Goal: Task Accomplishment & Management: Complete application form

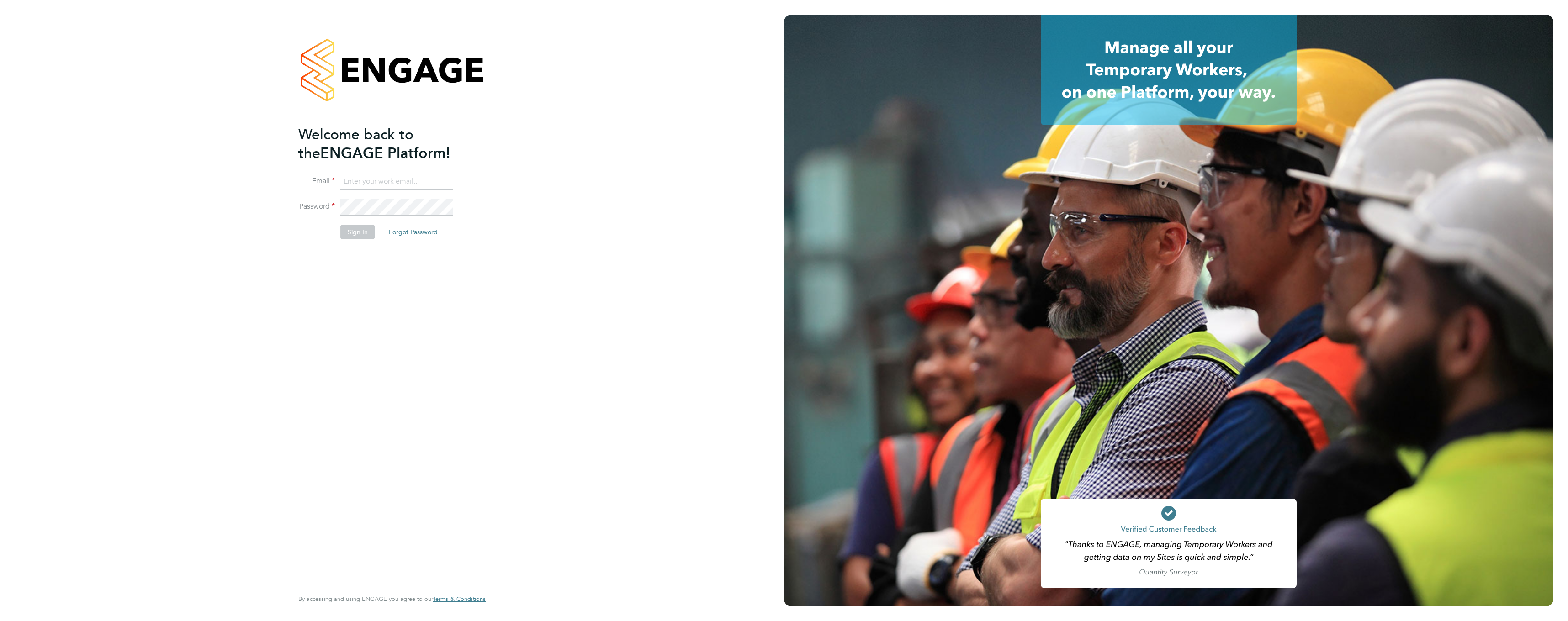
type input "[EMAIL_ADDRESS][DOMAIN_NAME]"
click at [356, 232] on button "Sign In" at bounding box center [357, 232] width 35 height 15
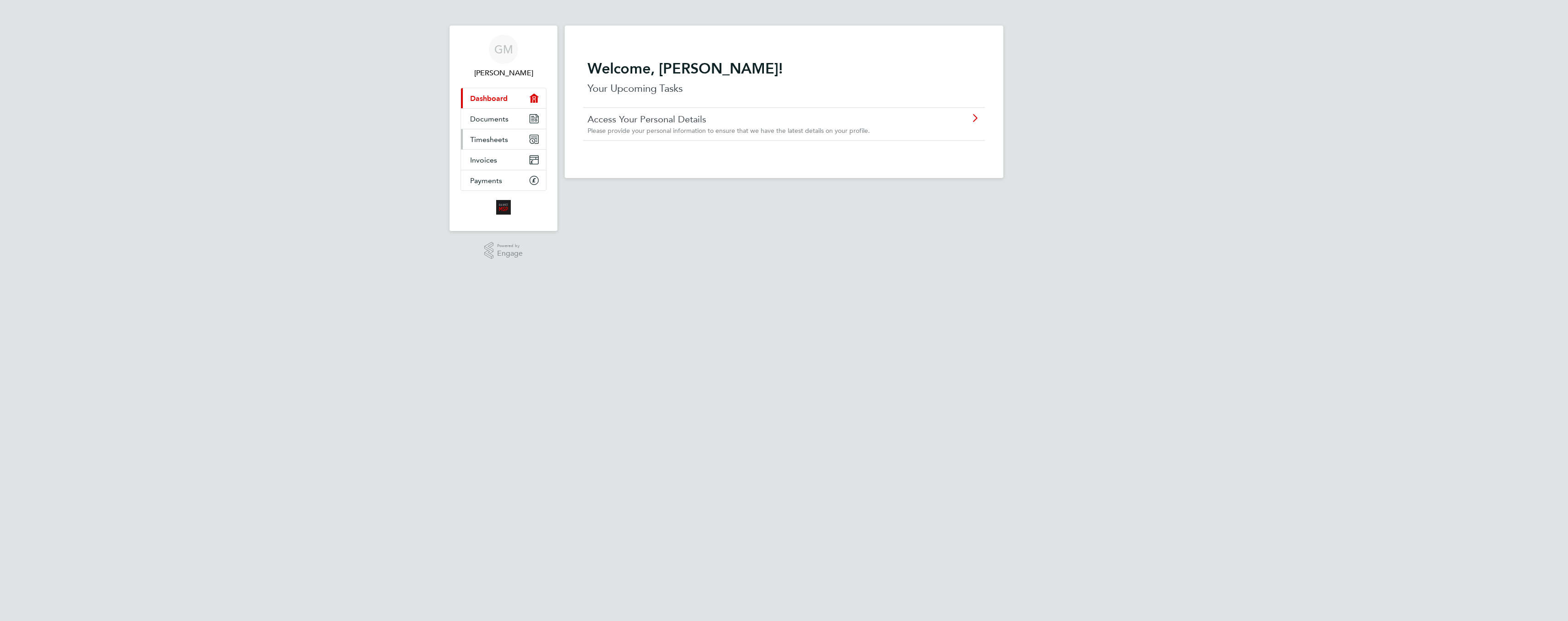
click at [478, 137] on span "Timesheets" at bounding box center [489, 139] width 38 height 9
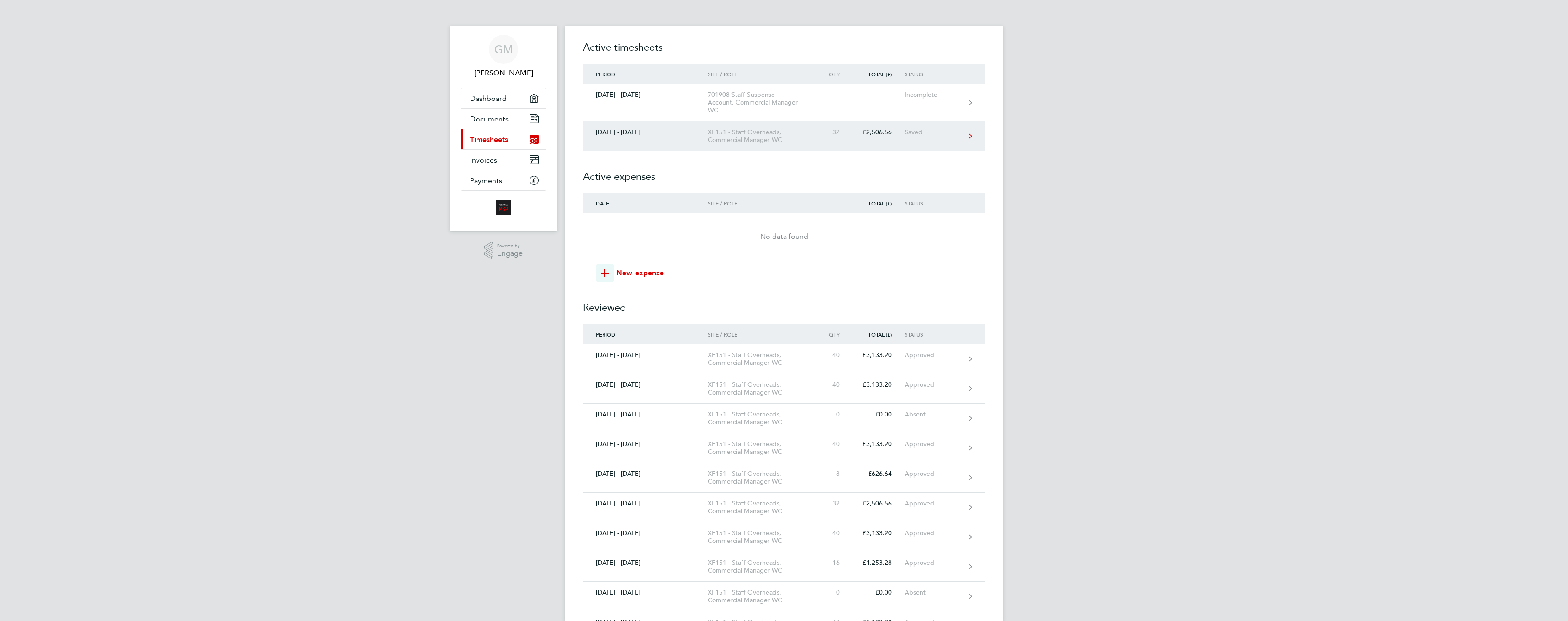
click at [751, 136] on div "XF151 - Staff Overheads, Commercial Manager WC" at bounding box center [760, 136] width 105 height 16
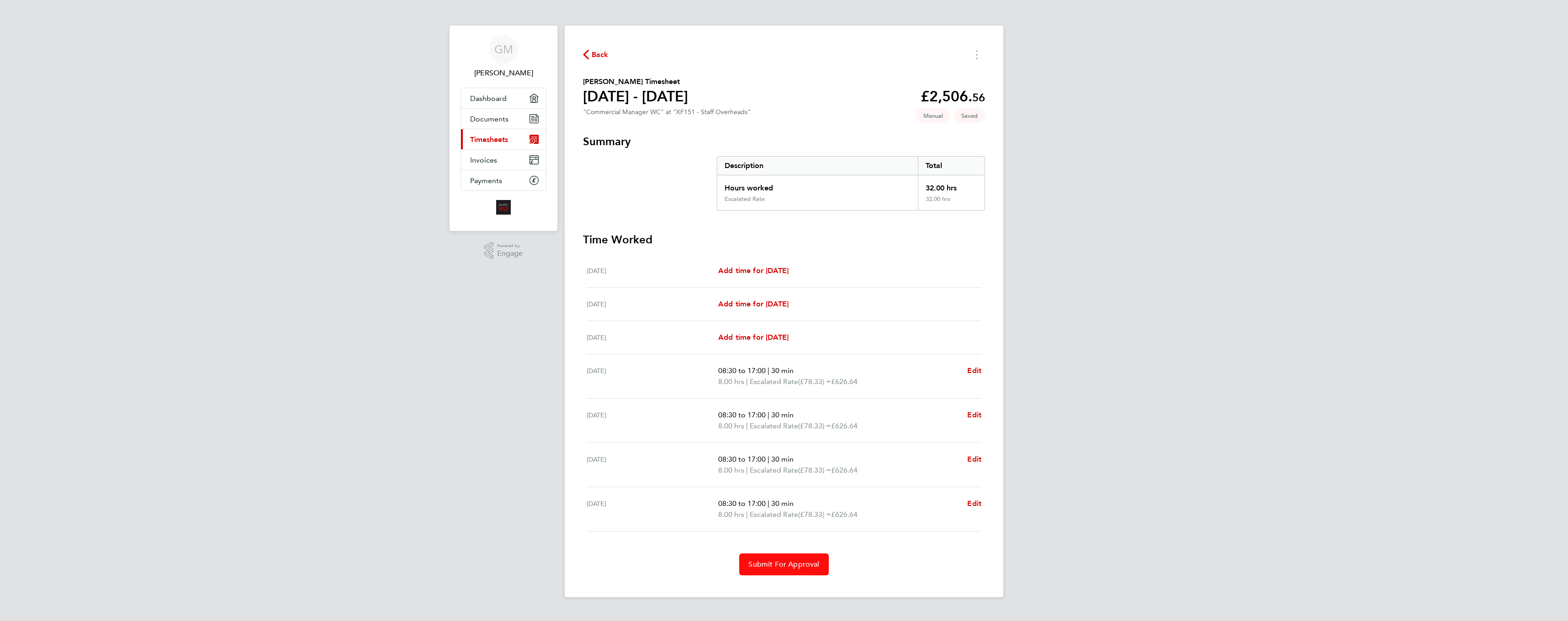
click at [787, 564] on span "Submit For Approval" at bounding box center [783, 564] width 71 height 9
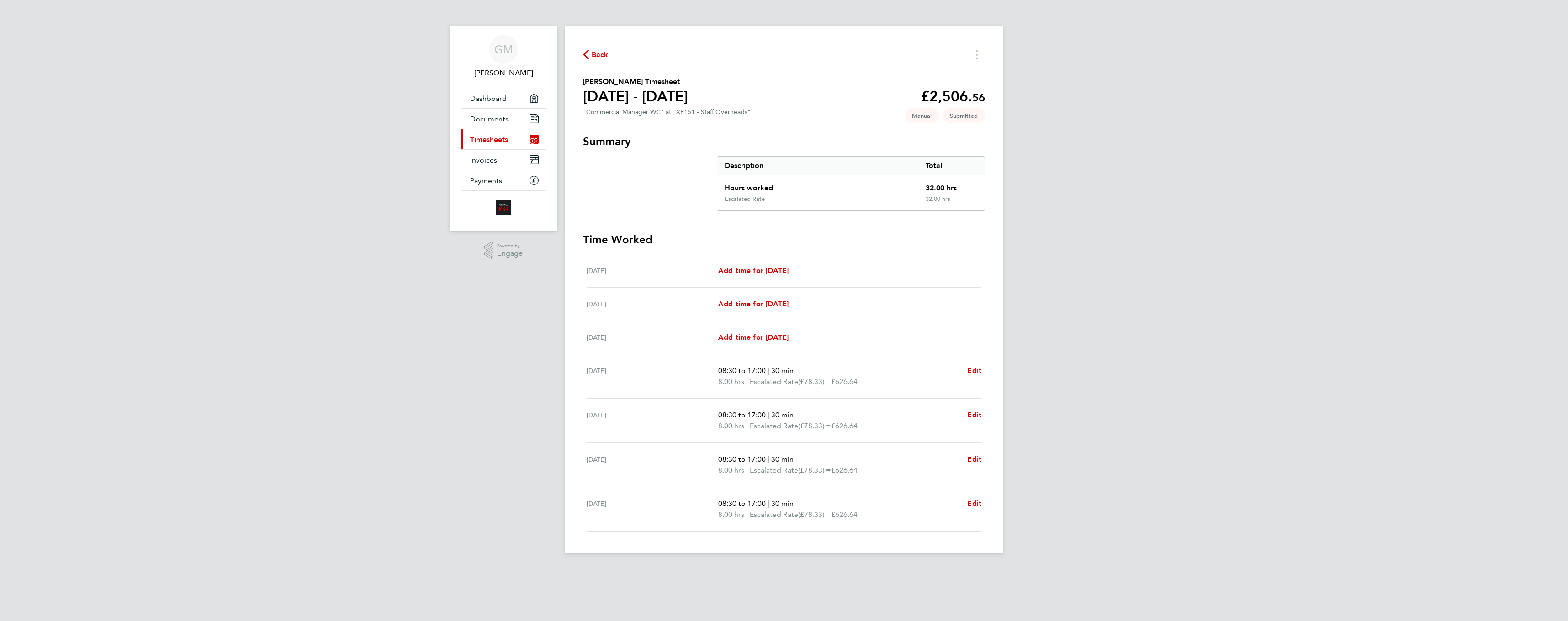
click at [482, 139] on span "Timesheets" at bounding box center [489, 139] width 38 height 9
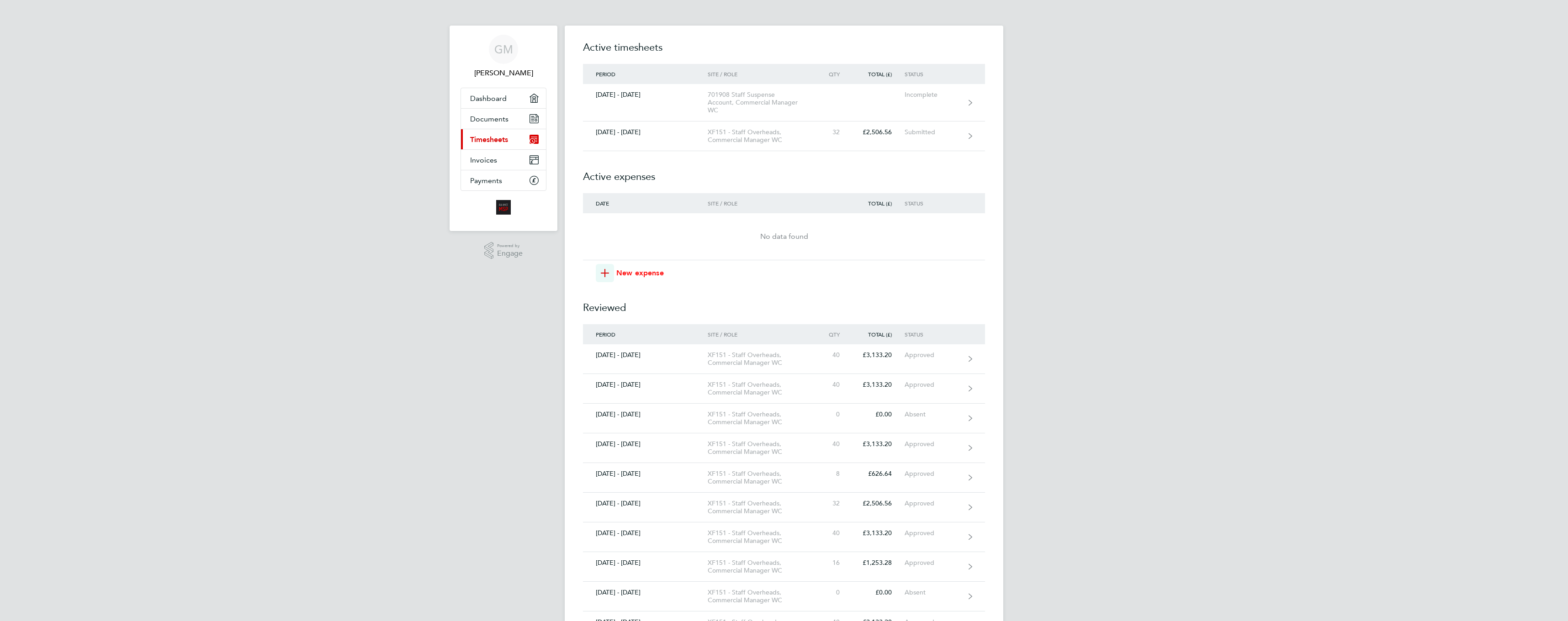
click at [623, 272] on span "New expense" at bounding box center [640, 273] width 47 height 11
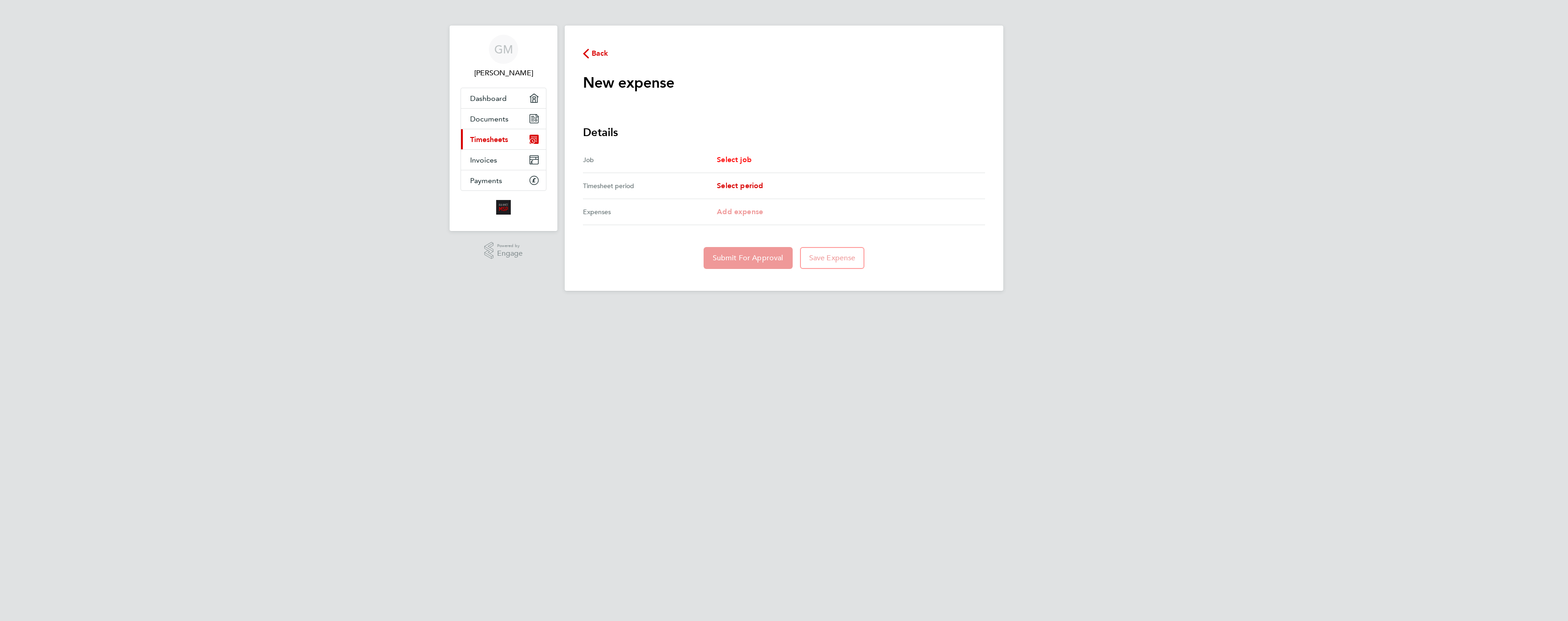
click at [731, 160] on span "Select job" at bounding box center [734, 159] width 35 height 9
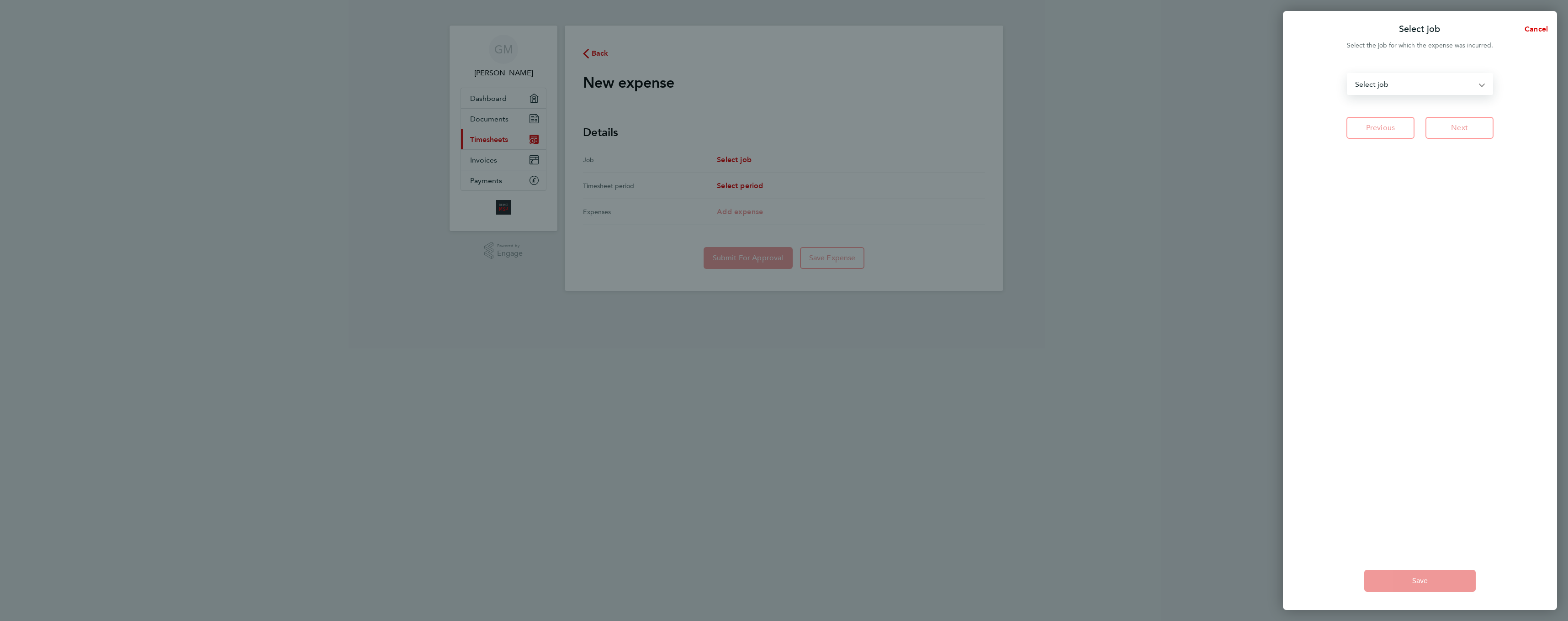
click at [1472, 85] on select "PM23U - L&Q Major Works - Commercial Manager WC XF151 - Staff Overheads - Comme…" at bounding box center [1414, 84] width 133 height 20
select select "206367"
click at [1348, 74] on select "PM23U - L&Q Major Works - Commercial Manager WC XF151 - Staff Overheads - Comme…" at bounding box center [1414, 84] width 133 height 20
click at [1461, 125] on span "Next" at bounding box center [1460, 128] width 17 height 9
select select "21: null"
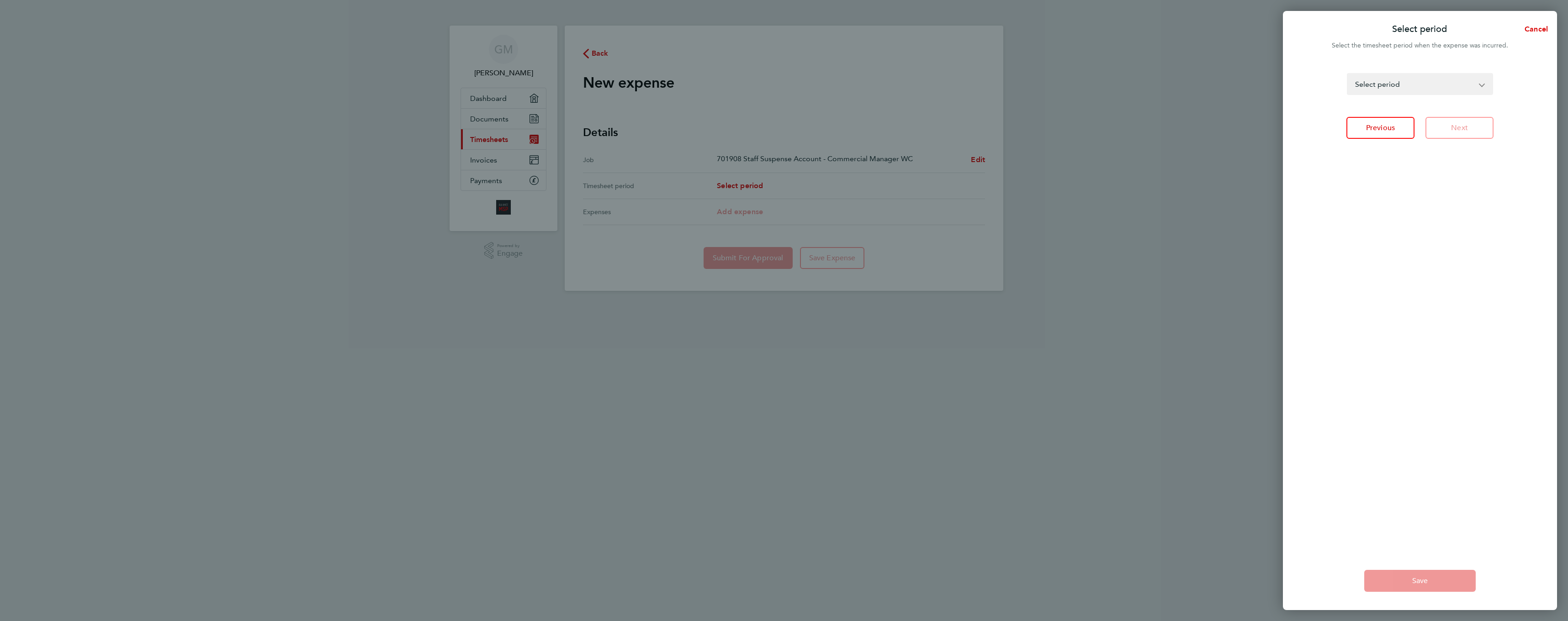
click at [1429, 93] on select "02 - 08 Mar 2024 09 - 15 Mar 2024 16 - 22 Mar 2024 23 - 29 Mar 2024 30 Mar - 05…" at bounding box center [1414, 84] width 133 height 20
click at [1455, 84] on select "02 - 08 Mar 2024 09 - 15 Mar 2024 16 - 22 Mar 2024 23 - 29 Mar 2024 30 Mar - 05…" at bounding box center [1414, 84] width 133 height 20
click at [1391, 133] on button "Previous" at bounding box center [1381, 128] width 68 height 22
click at [1412, 92] on select "PM23U - L&Q Major Works - Commercial Manager WC XF151 - Staff Overheads - Comme…" at bounding box center [1414, 84] width 133 height 20
select select "231473"
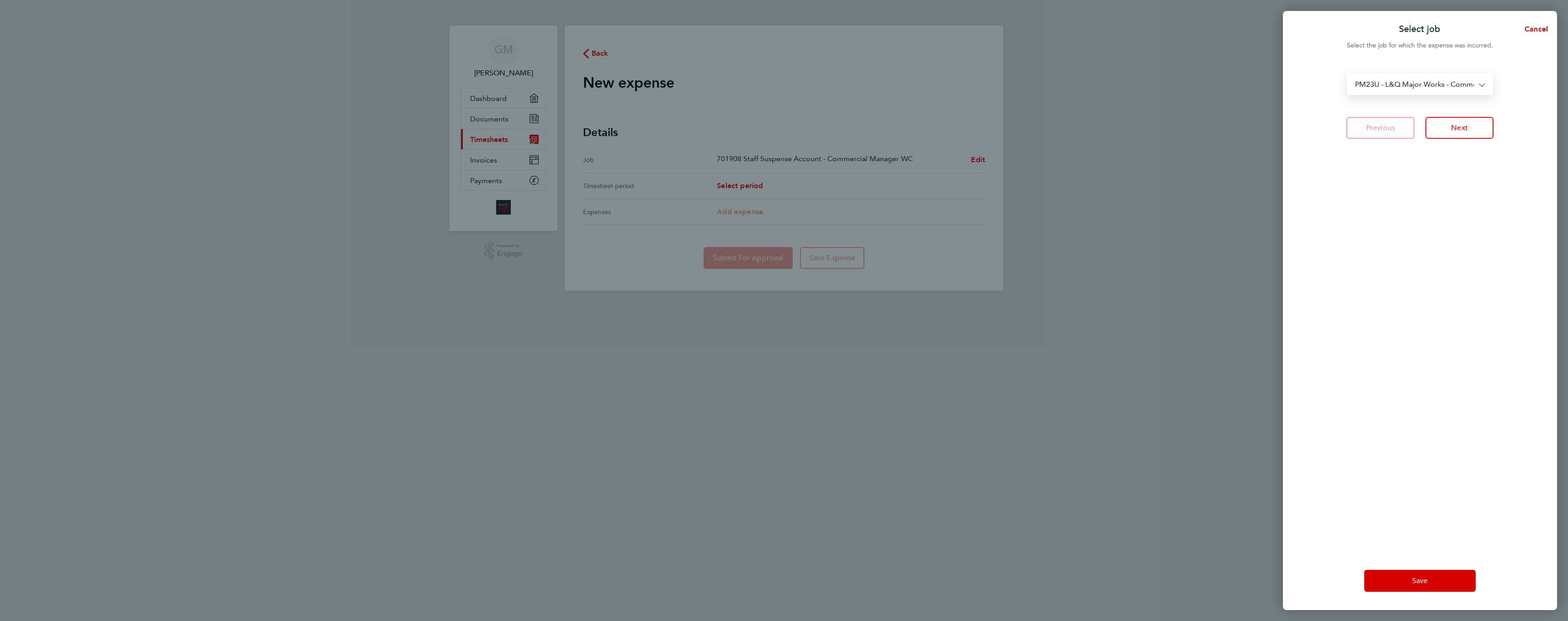
click at [1348, 74] on select "PM23U - L&Q Major Works - Commercial Manager WC XF151 - Staff Overheads - Comme…" at bounding box center [1414, 84] width 133 height 20
click at [1475, 124] on button "Next" at bounding box center [1460, 128] width 68 height 22
select select "22: null"
click at [1428, 91] on select "27 Jul - 02 Aug 2024 03 - 09 Aug 2024 17 - 23 Aug 2024 24 - 30 Aug 2024 31 Aug …" at bounding box center [1414, 84] width 133 height 20
click at [1435, 85] on select "27 Jul - 02 Aug 2024 03 - 09 Aug 2024 17 - 23 Aug 2024 24 - 30 Aug 2024 31 Aug …" at bounding box center [1414, 84] width 133 height 20
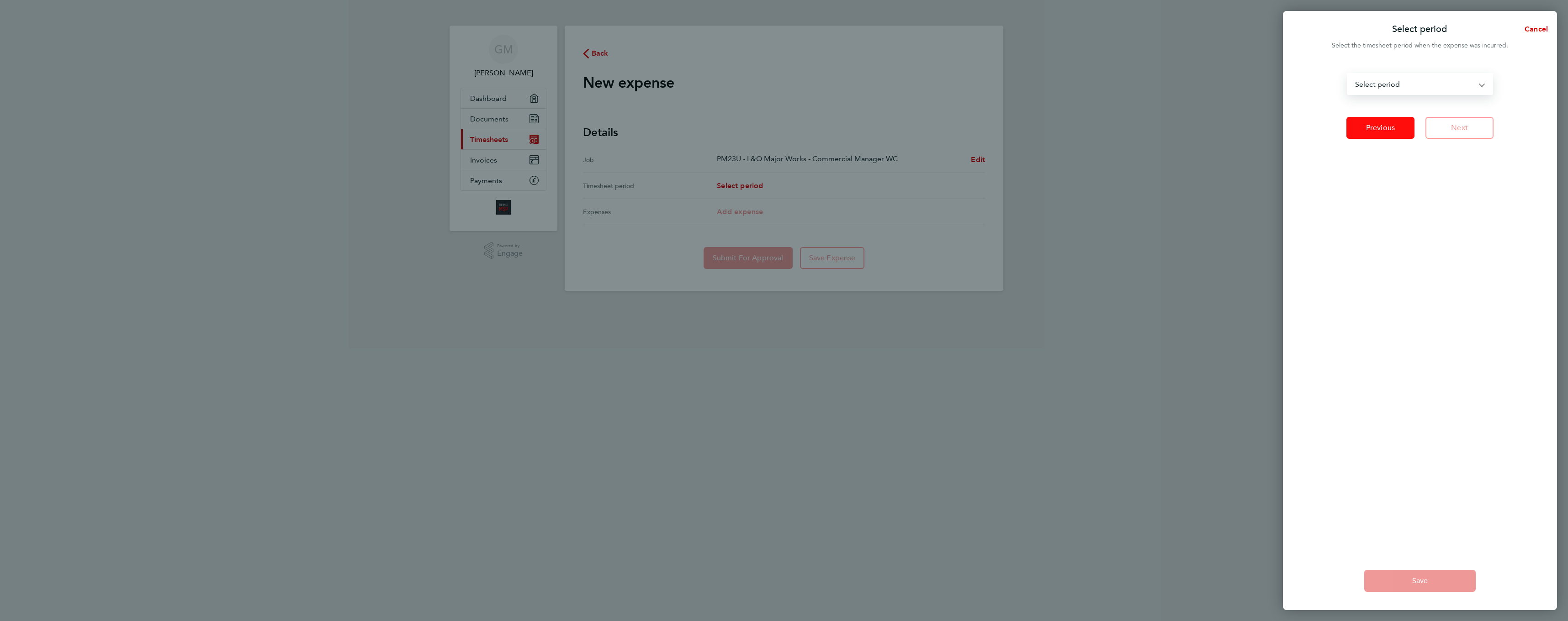
click at [1388, 129] on span "Previous" at bounding box center [1380, 128] width 29 height 9
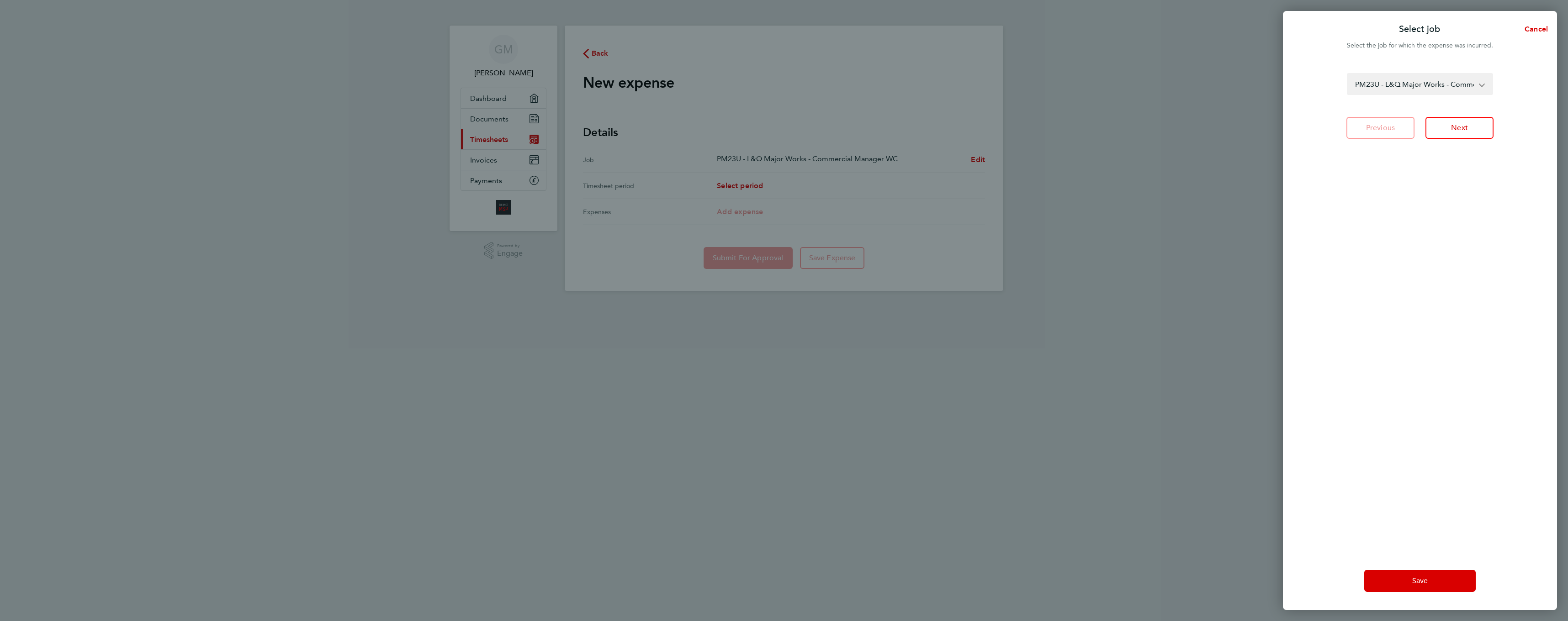
click at [1412, 87] on select "PM23U - L&Q Major Works - Commercial Manager WC XF151 - Staff Overheads - Comme…" at bounding box center [1414, 84] width 133 height 20
select select "264278"
click at [1348, 74] on select "PM23U - L&Q Major Works - Commercial Manager WC XF151 - Staff Overheads - Comme…" at bounding box center [1414, 84] width 133 height 20
click at [1454, 130] on span "Next" at bounding box center [1460, 128] width 17 height 9
click at [1410, 82] on select "04 - 10 Jan 2025 11 - 17 Jan 2025 18 - 24 Jan 2025 25 - 31 Jan 2025 01 - 07 Feb…" at bounding box center [1414, 84] width 133 height 20
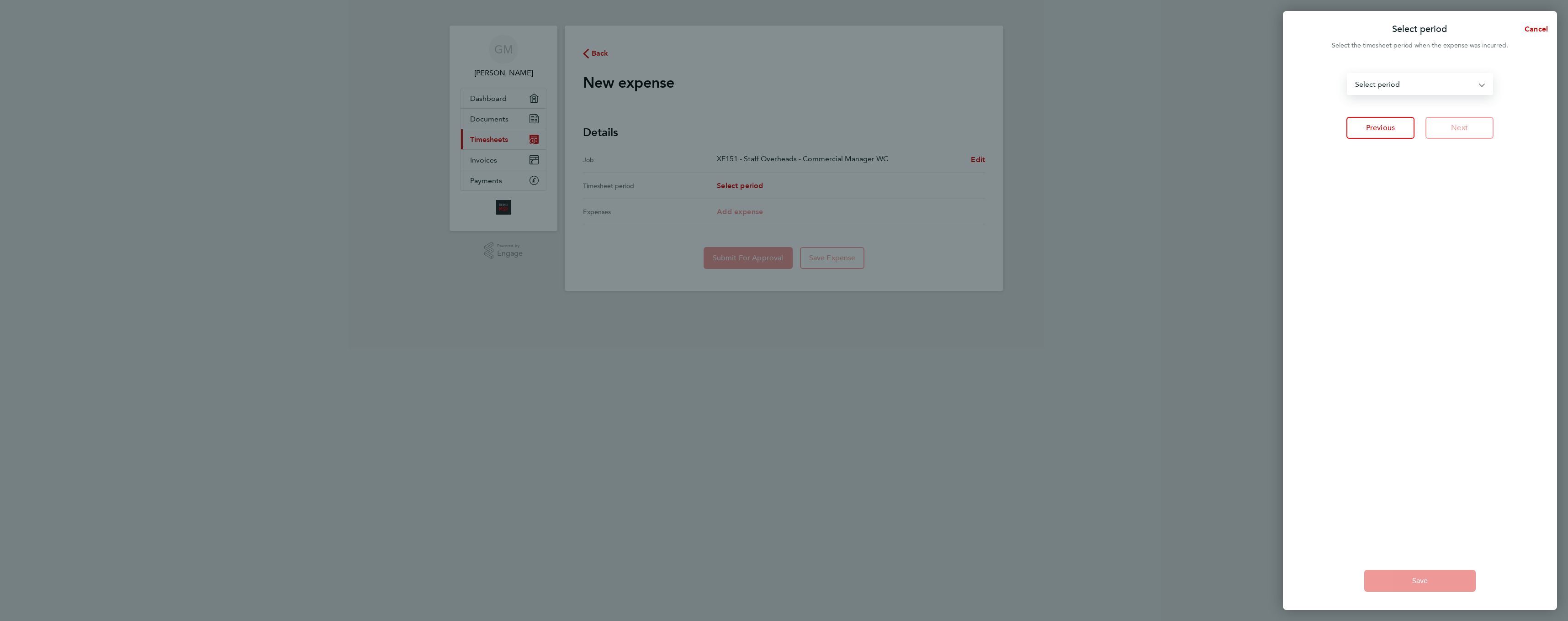
select select "31: Object"
click at [1348, 74] on select "04 - 10 Jan 2025 11 - 17 Jan 2025 18 - 24 Jan 2025 25 - 31 Jan 2025 01 - 07 Feb…" at bounding box center [1414, 84] width 133 height 20
click at [1465, 131] on span "Next" at bounding box center [1460, 128] width 17 height 9
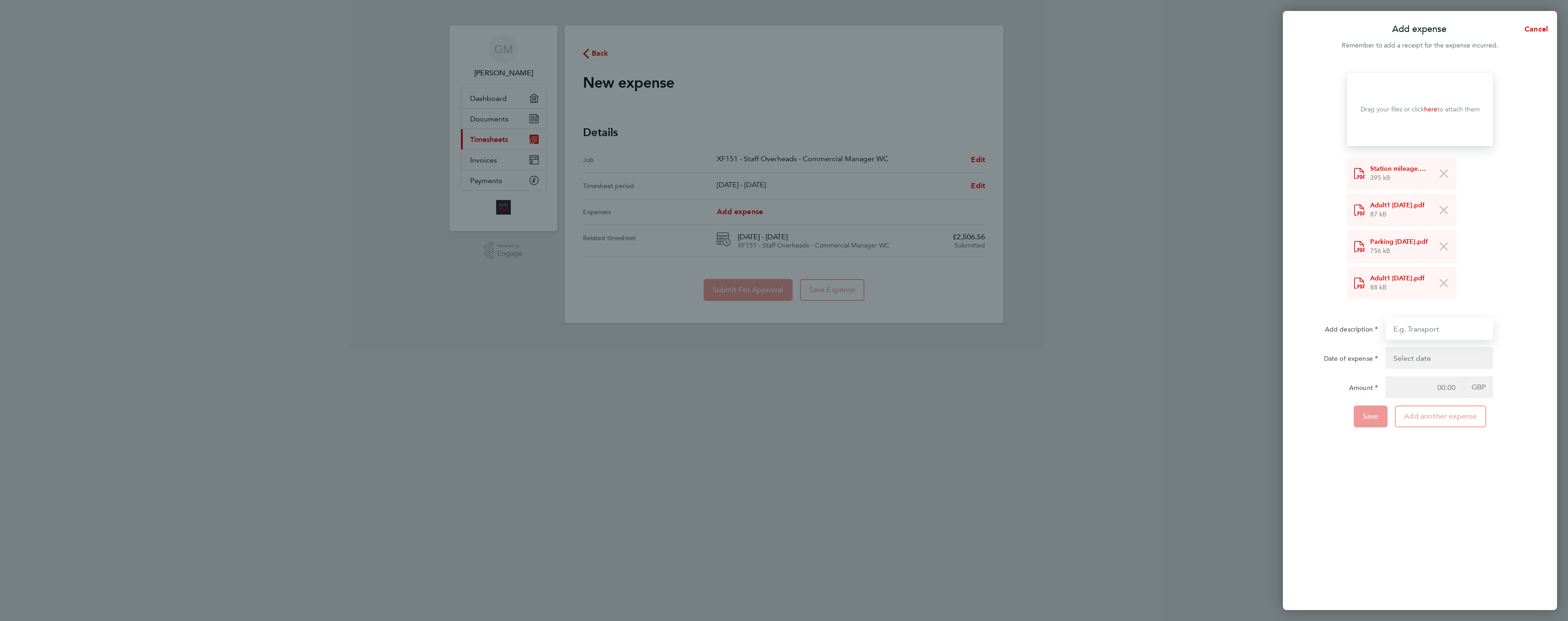
click at [1424, 332] on input "Add description" at bounding box center [1439, 328] width 108 height 22
click at [1430, 332] on input "Travel to Crusader office for meeting: £149.80+ £9.50 + £12.60 + £6.20" at bounding box center [1439, 328] width 108 height 22
drag, startPoint x: 1426, startPoint y: 330, endPoint x: 1454, endPoint y: 329, distance: 28.0
click at [1454, 329] on input "Travel to Crusader office for meeting: £149.80+ £9.50 + £12.60 + £6.20" at bounding box center [1439, 328] width 108 height 22
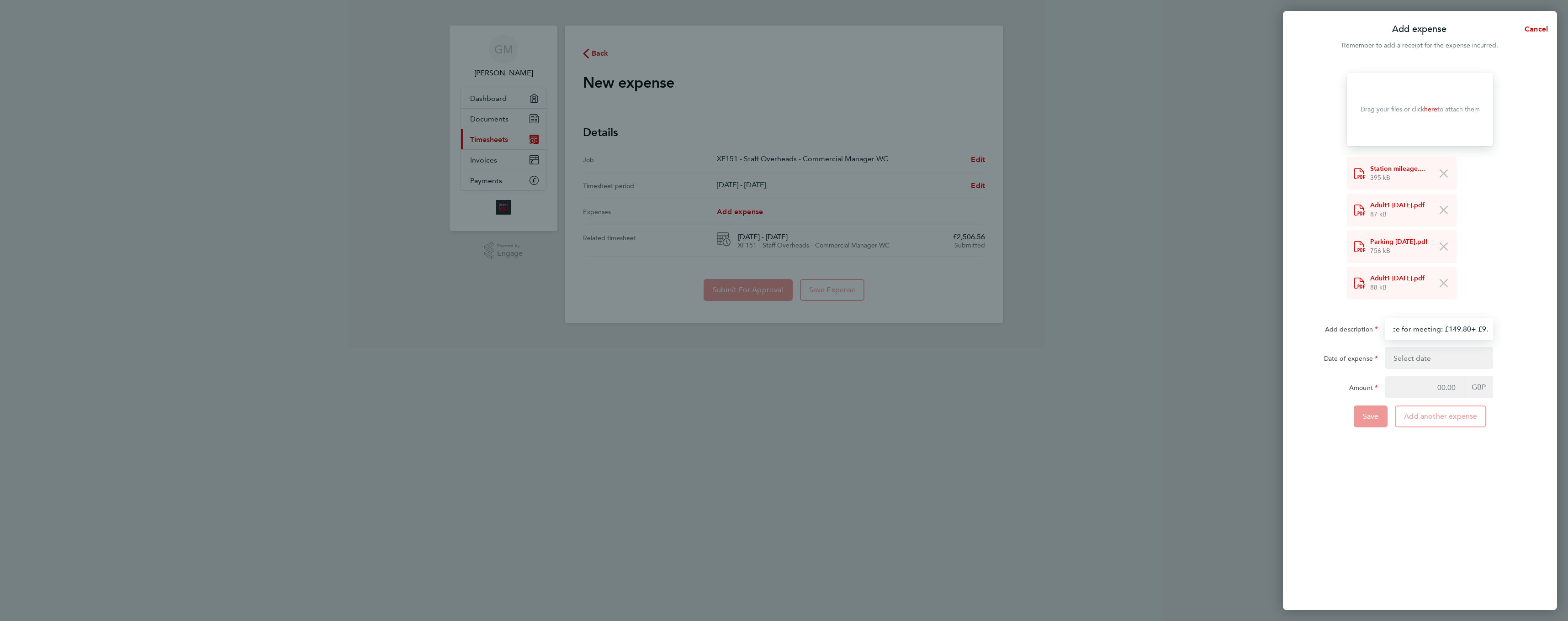
drag, startPoint x: 1421, startPoint y: 327, endPoint x: 1440, endPoint y: 327, distance: 19.0
click at [1440, 327] on input "Travel to Finsbury Park office for meeting: £149.80+ £9.50 + £12.60 + £6.20" at bounding box center [1439, 328] width 108 height 22
click at [1439, 328] on input "Travel to Finsbury Park office for meeting: £48.00+ £9.50 + £12.60 + £6.20" at bounding box center [1439, 328] width 108 height 22
click at [1448, 326] on input "Travel to Finsbury Park office for meeting: £48.00 + £9.50 + £12.60 + £6.20" at bounding box center [1439, 328] width 108 height 22
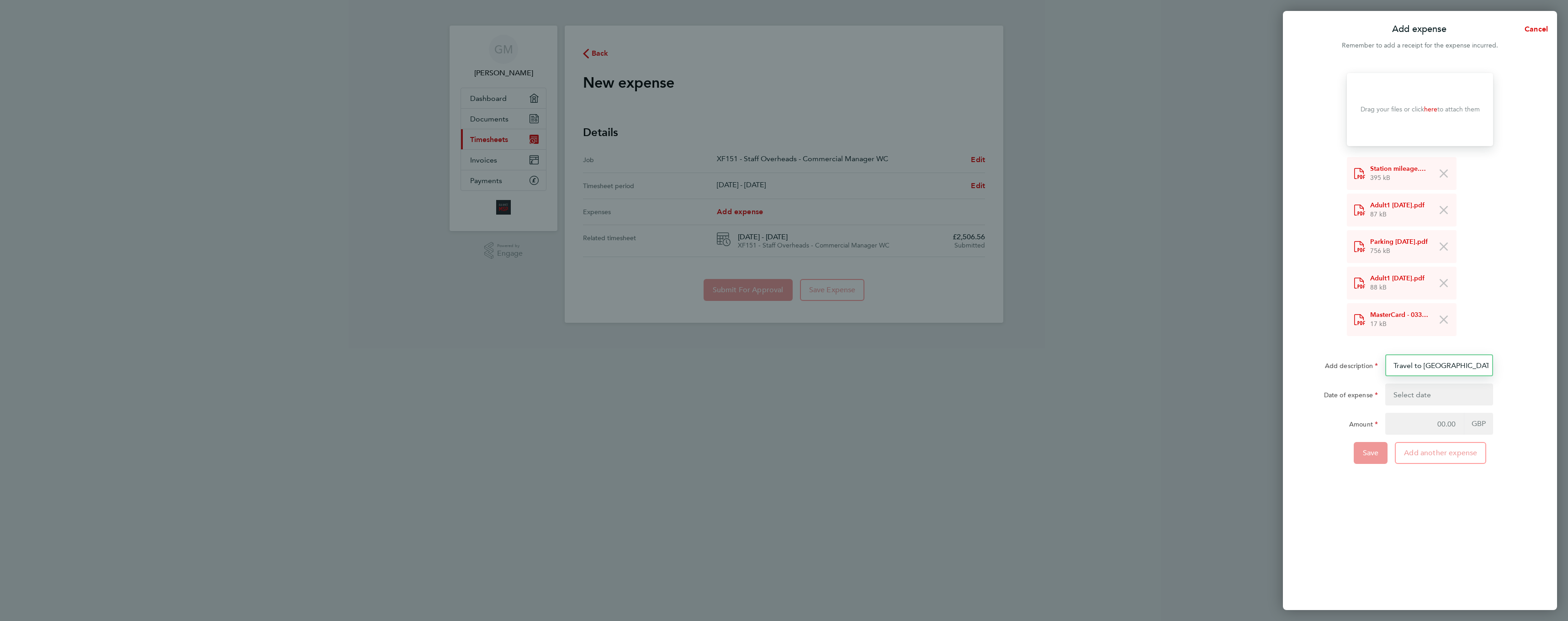
click at [1454, 364] on input "Travel to Finsbury Park office for meeting: £48.00 + £48.00 + £9.50 + £12.60 + …" at bounding box center [1439, 365] width 108 height 22
type input "Travel to Finsbury Park office for meeting: £48.00 + £48.00 + £9.50 + £12.60 + …"
click at [1459, 369] on input "Travel to Finsbury Park office for meeting: £48.00 + £48.00 + £9.50 + £12.60 + …" at bounding box center [1439, 365] width 108 height 22
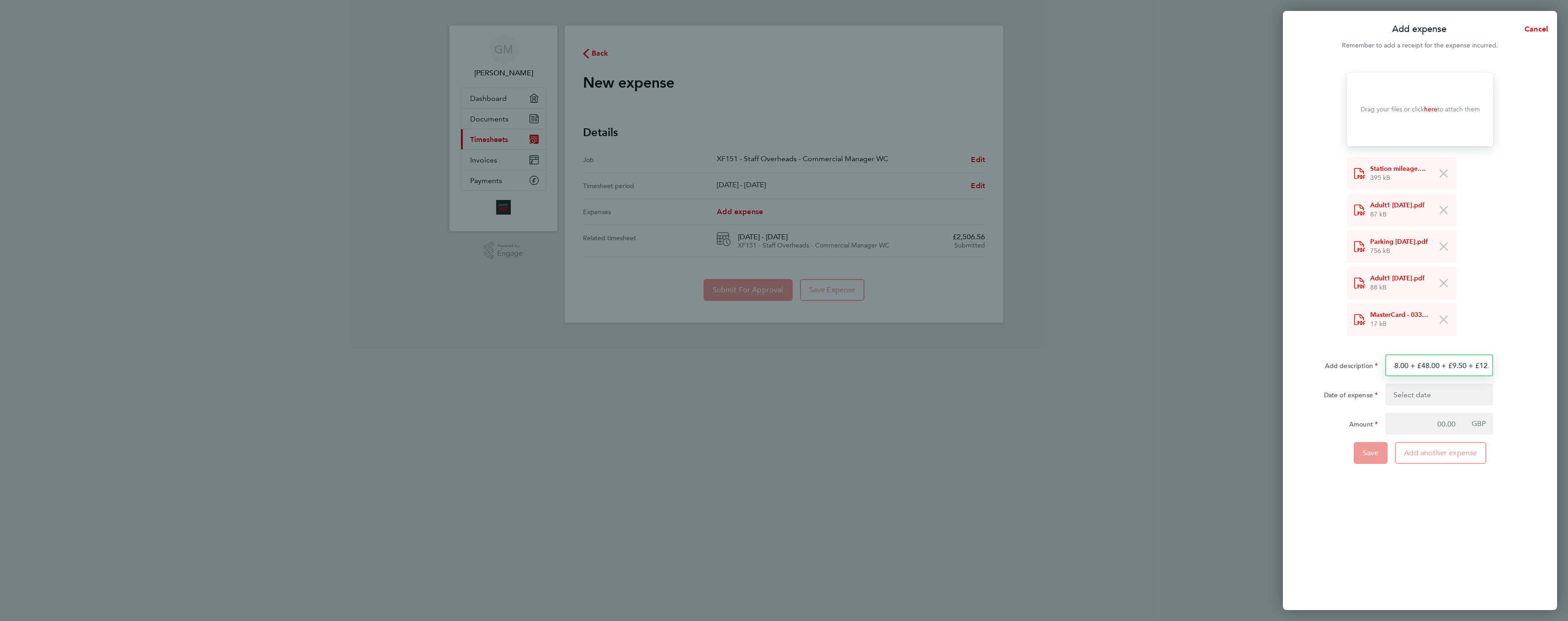
scroll to position [0, 183]
click at [1412, 393] on button "button" at bounding box center [1439, 394] width 108 height 22
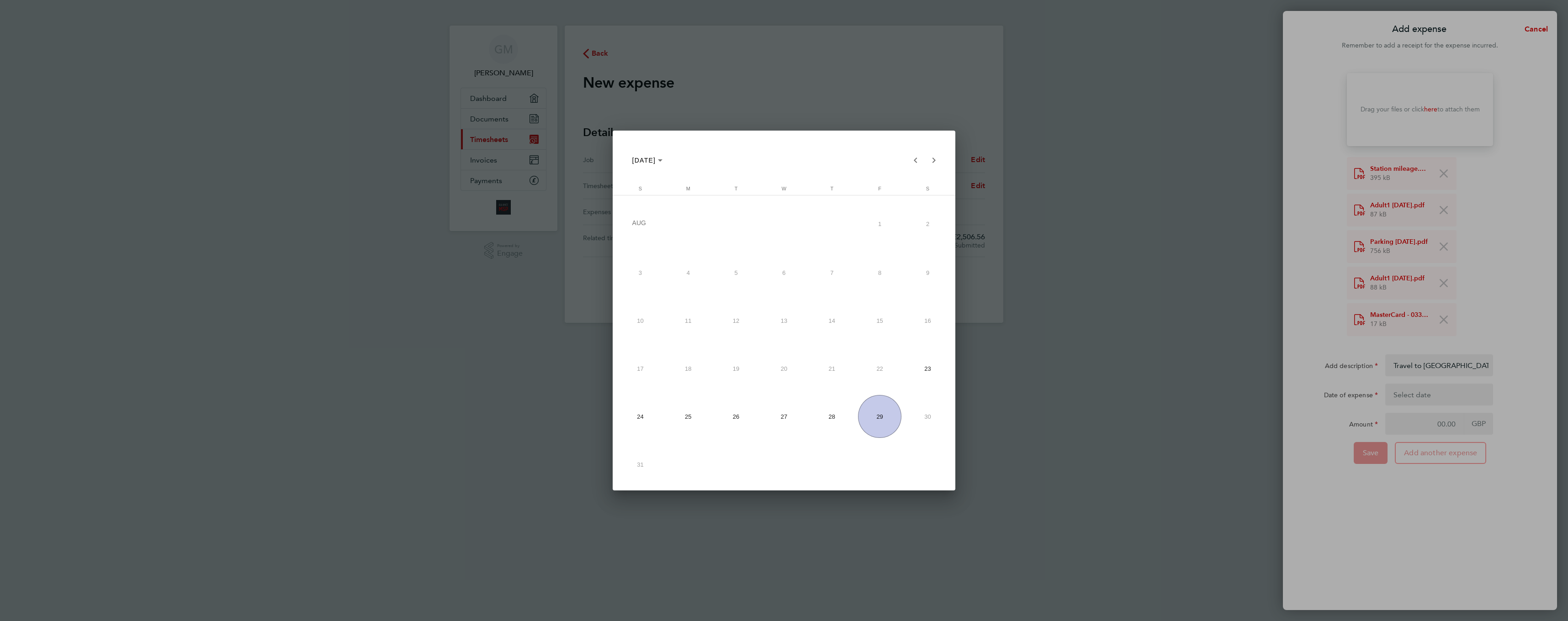
click at [824, 421] on span "28" at bounding box center [832, 416] width 43 height 43
type input "28 Aug 25"
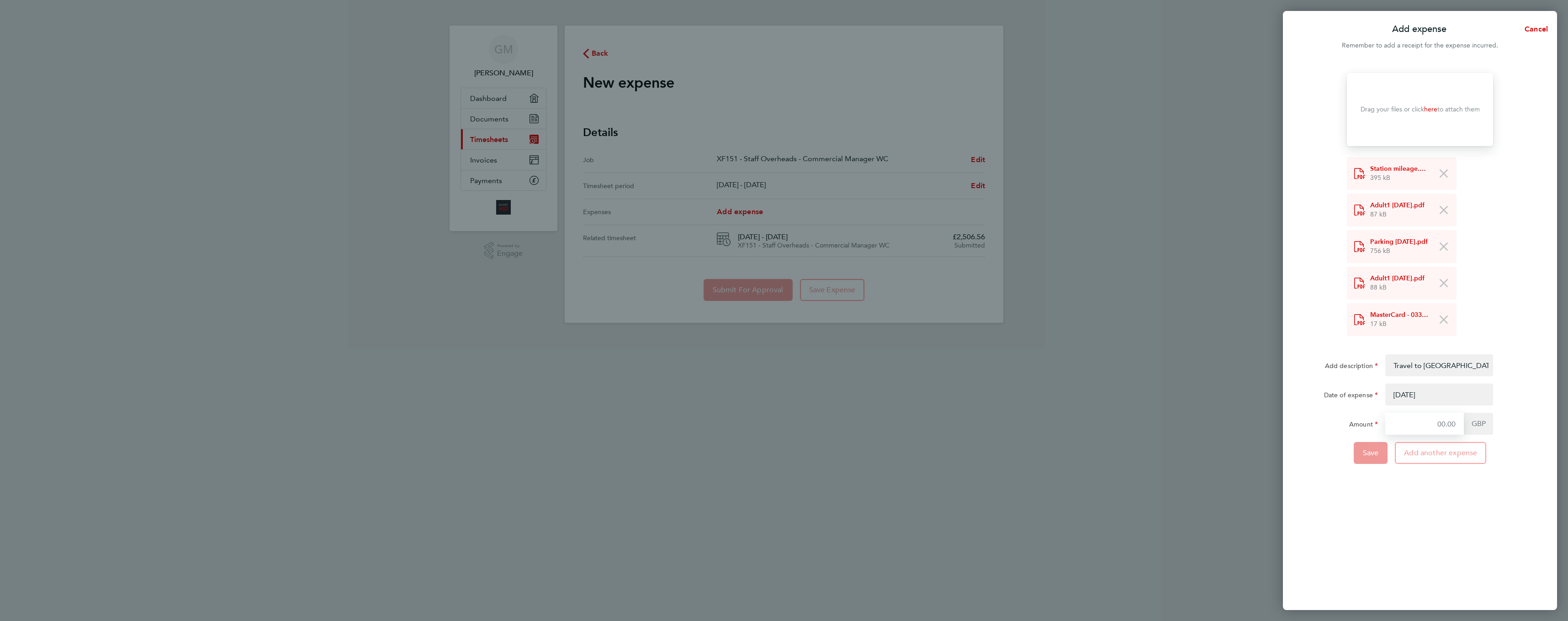
click at [1415, 422] on input "Amount" at bounding box center [1424, 424] width 79 height 22
type input "124.50"
click at [1372, 456] on span "Save" at bounding box center [1371, 453] width 16 height 9
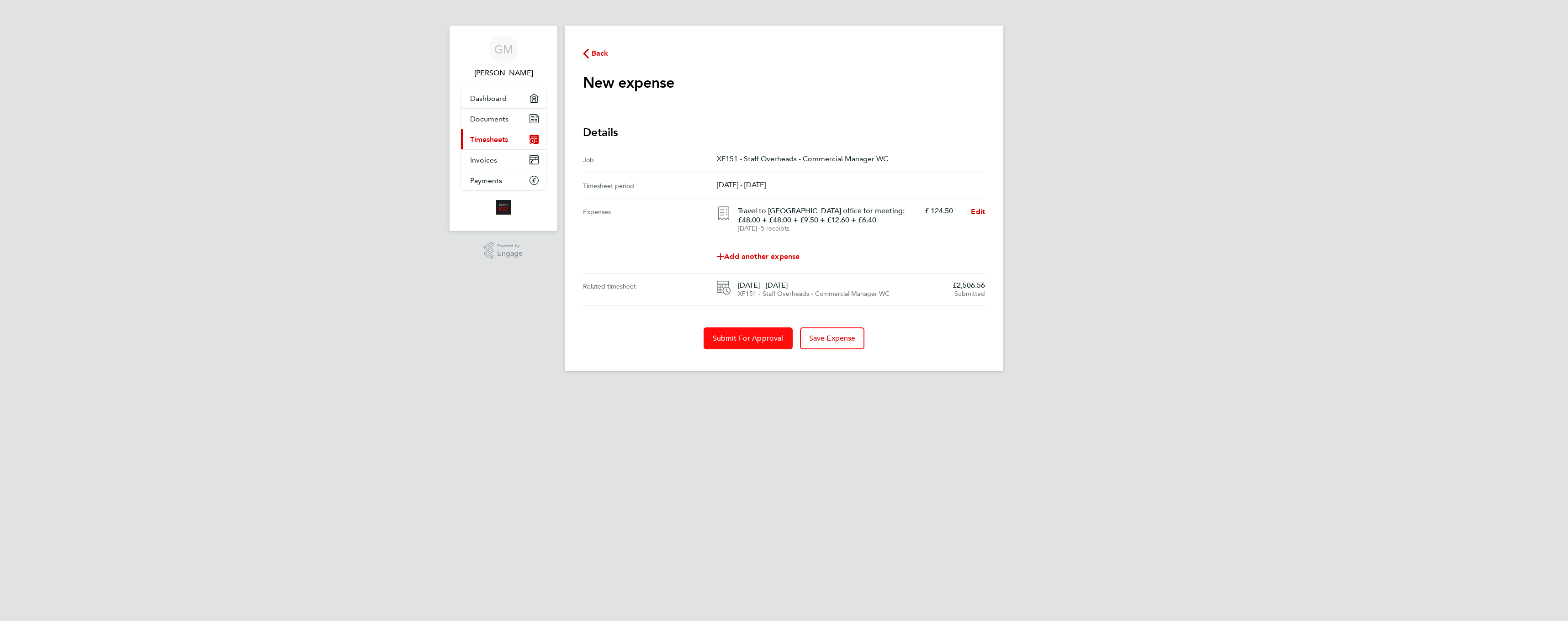
click at [735, 341] on span "Submit For Approval" at bounding box center [748, 338] width 71 height 9
click at [492, 136] on span "Timesheets" at bounding box center [489, 139] width 38 height 9
